Goal: Task Accomplishment & Management: Complete application form

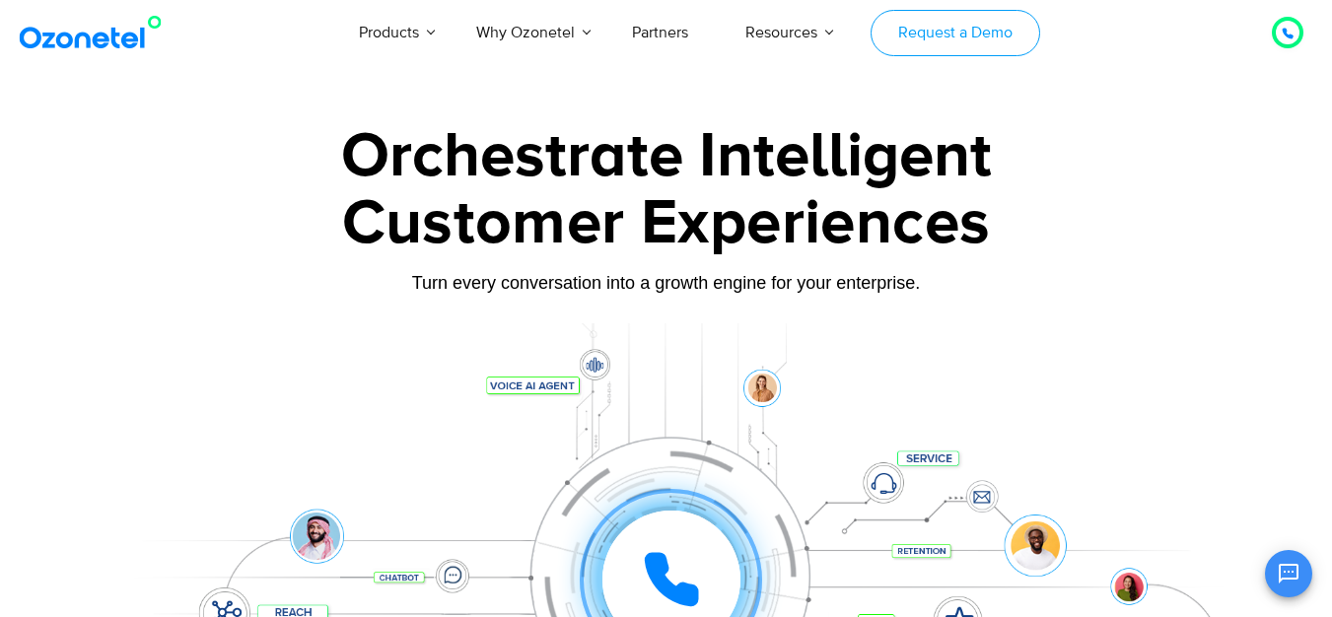
click at [932, 41] on link "Request a Demo" at bounding box center [955, 33] width 169 height 46
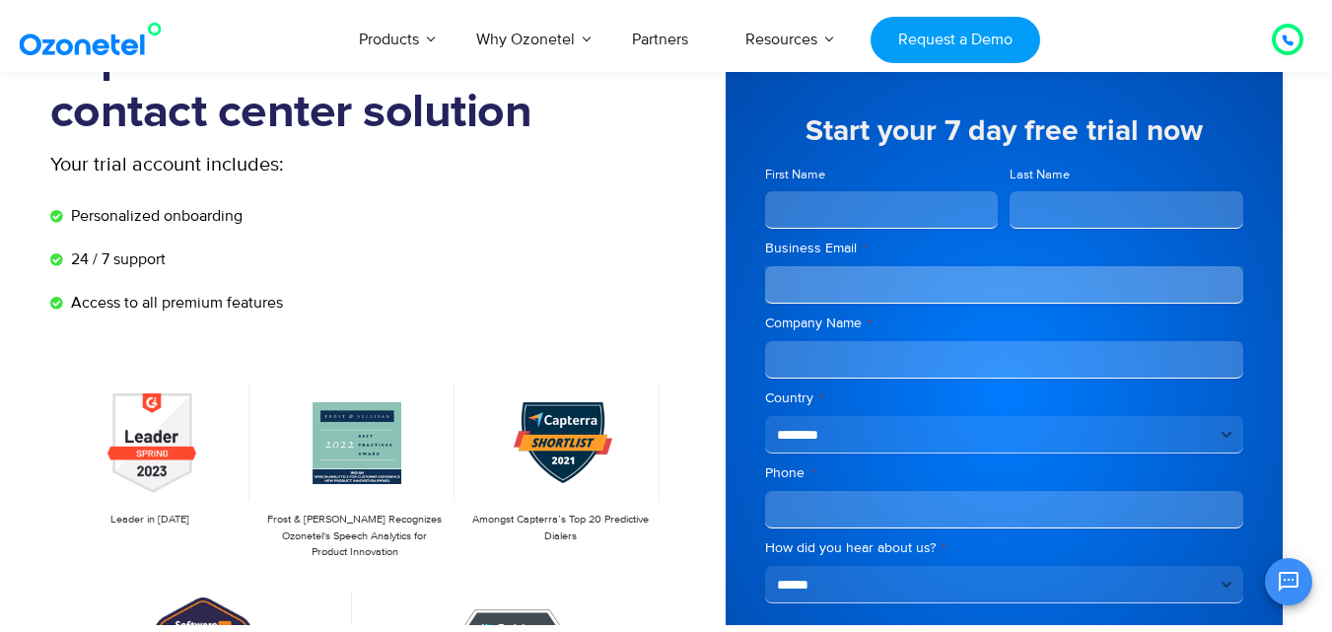
scroll to position [197, 0]
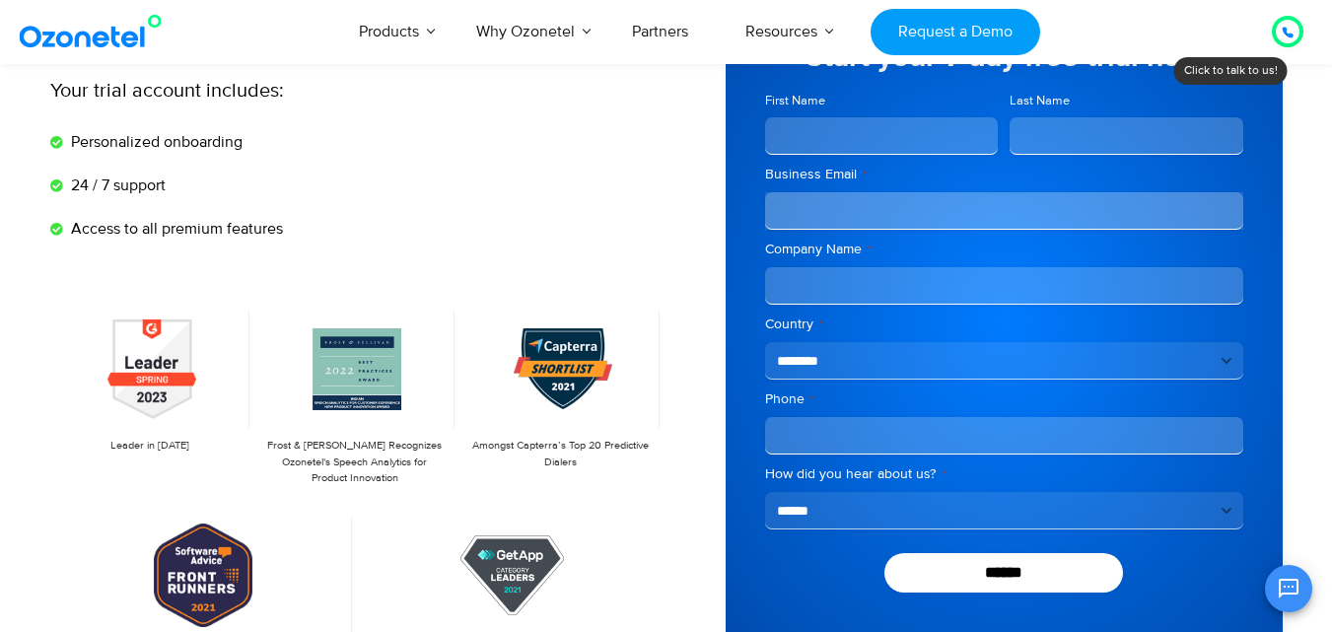
click at [847, 364] on select "**********" at bounding box center [1004, 360] width 478 height 37
